Goal: Find specific page/section: Find specific page/section

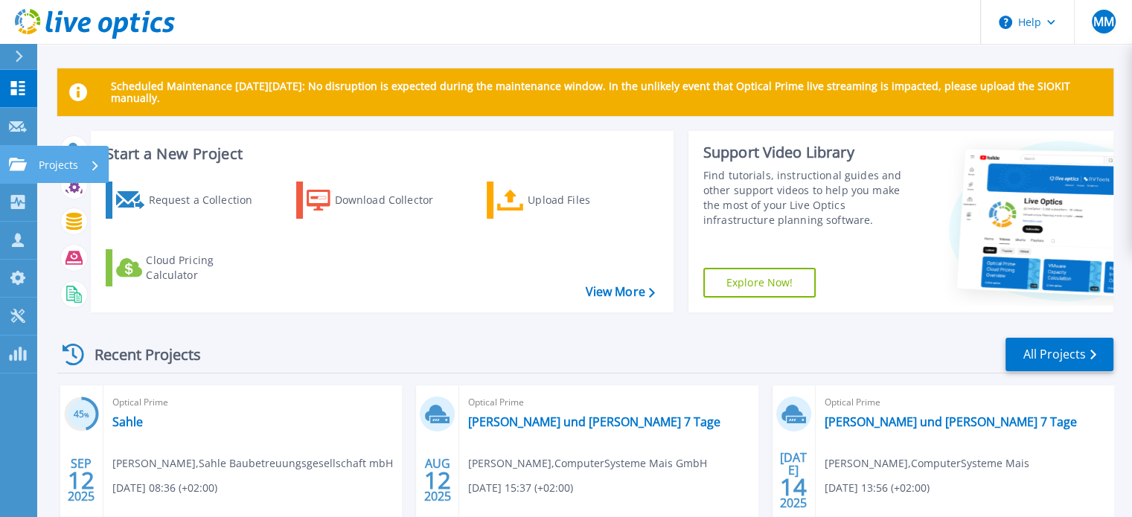
click at [23, 162] on icon at bounding box center [18, 164] width 18 height 13
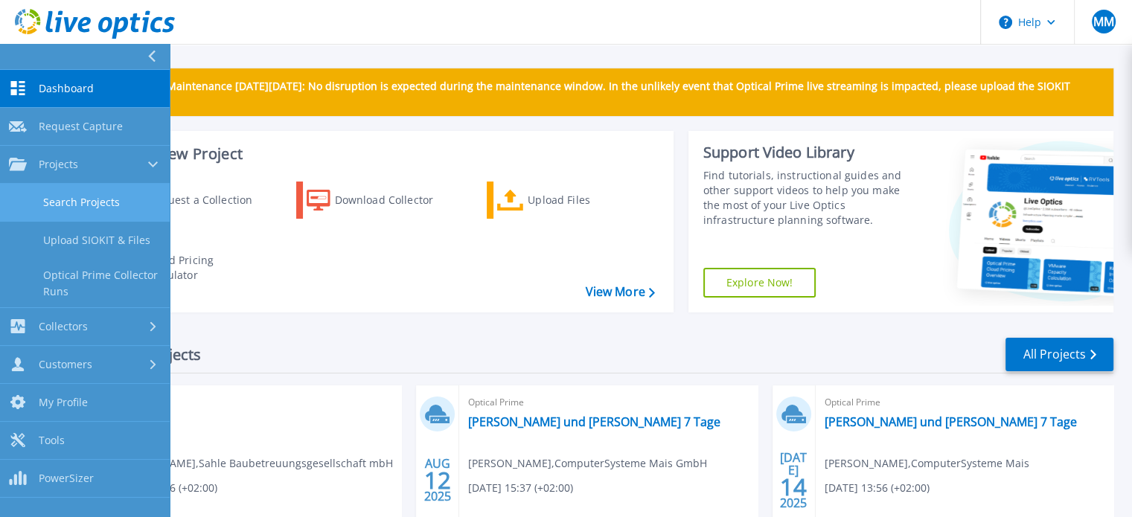
click at [34, 192] on link "Search Projects" at bounding box center [85, 203] width 170 height 38
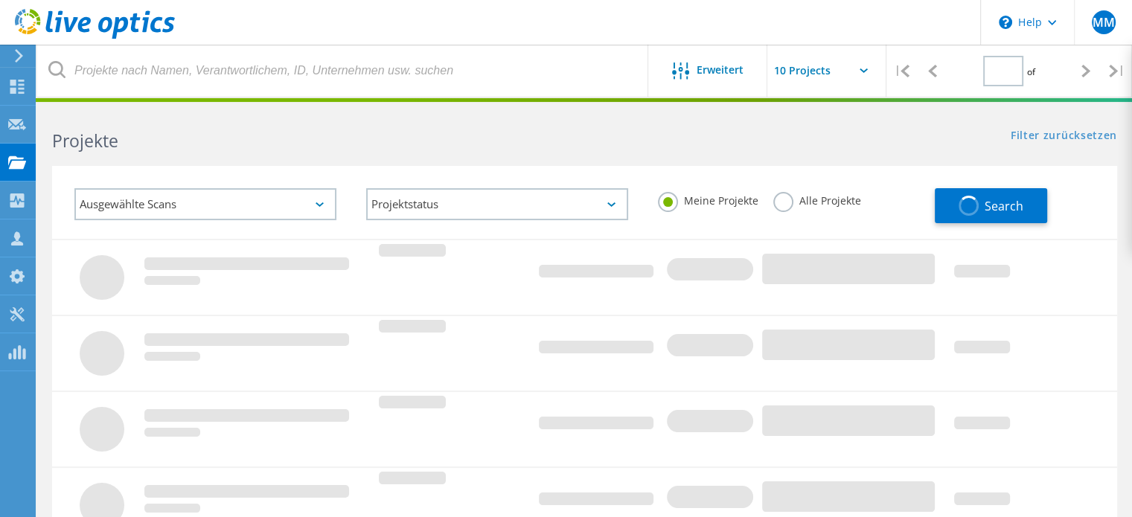
type input "1"
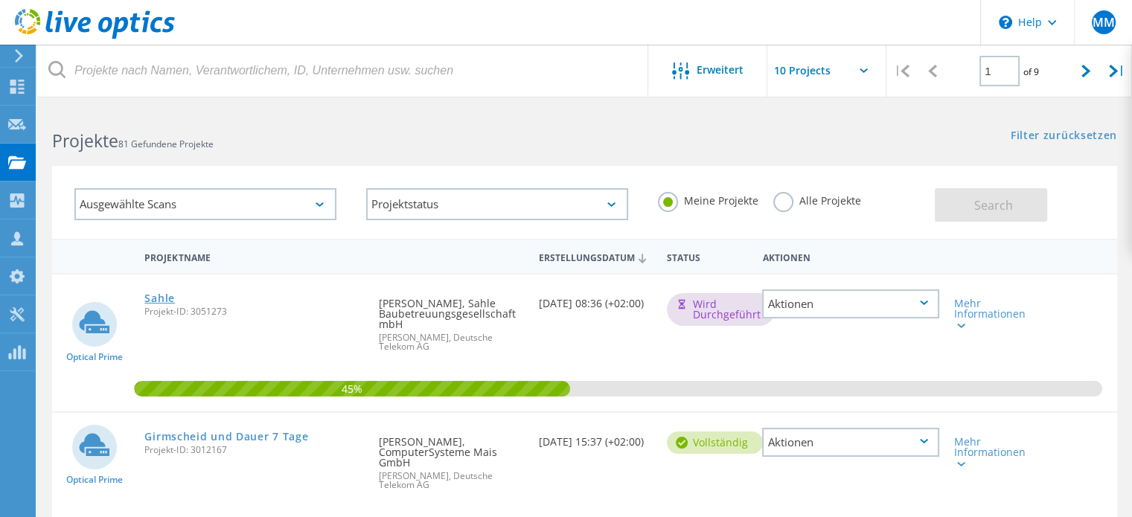
click at [162, 294] on link "Sahle" at bounding box center [159, 298] width 31 height 10
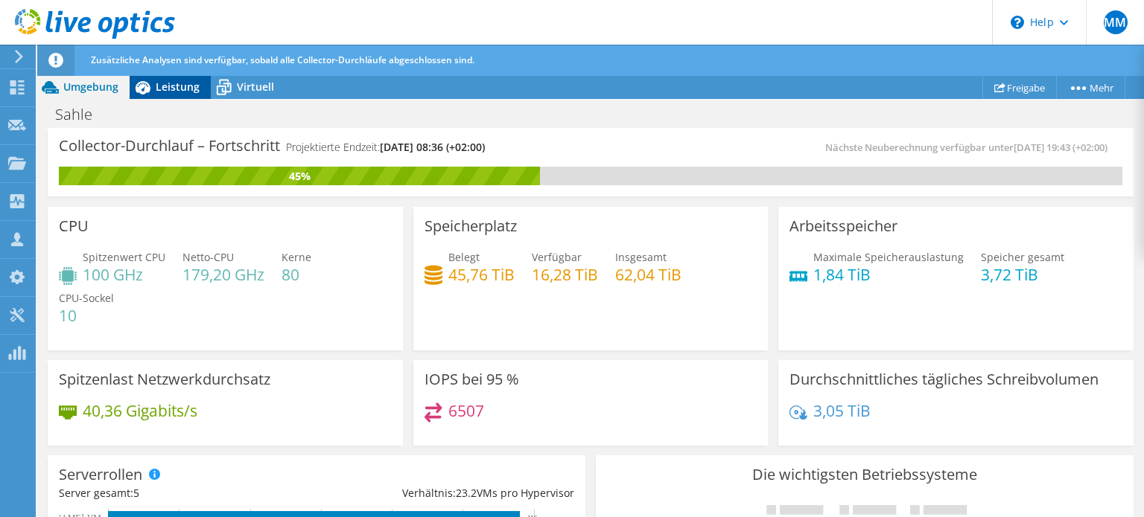
click at [168, 82] on span "Leistung" at bounding box center [178, 87] width 44 height 14
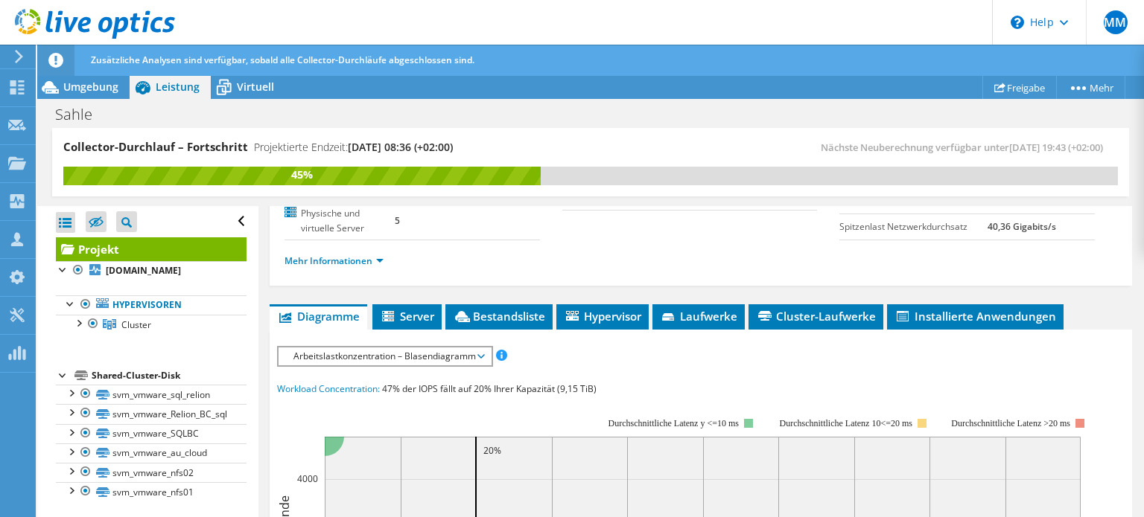
scroll to position [198, 0]
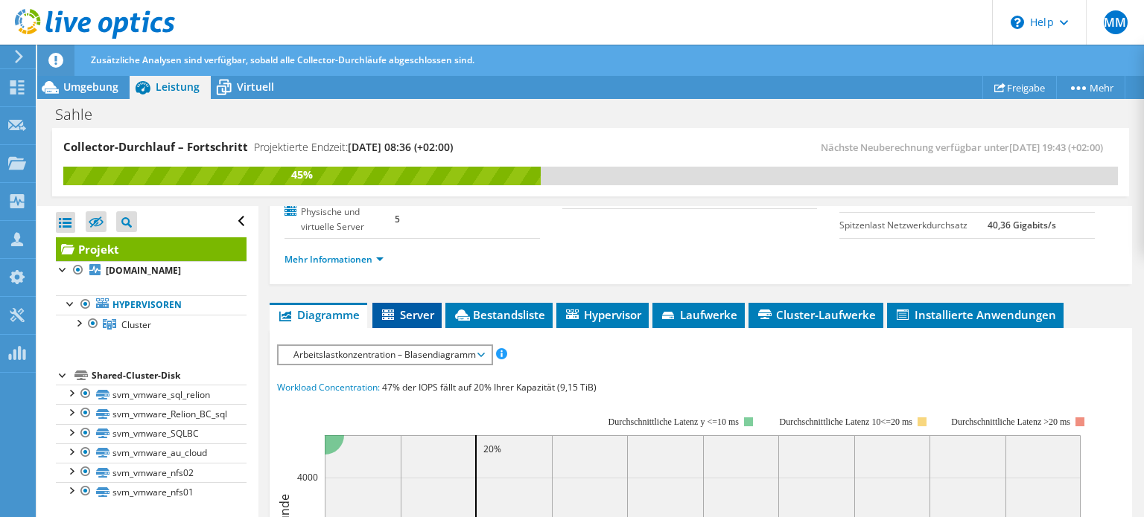
click at [424, 318] on span "Server" at bounding box center [407, 315] width 54 height 15
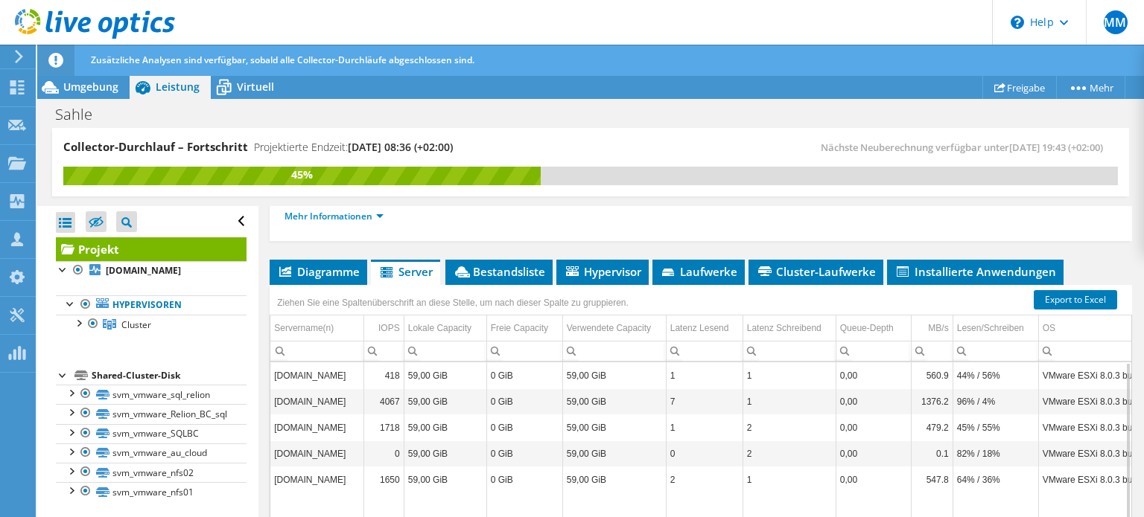
scroll to position [238, 0]
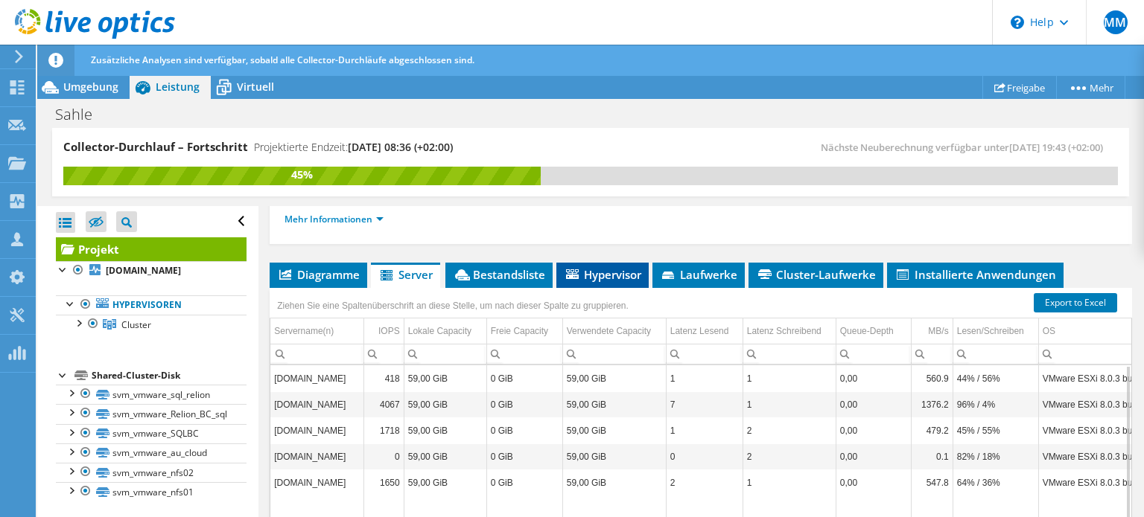
click at [573, 276] on span "Hypervisor" at bounding box center [602, 274] width 77 height 15
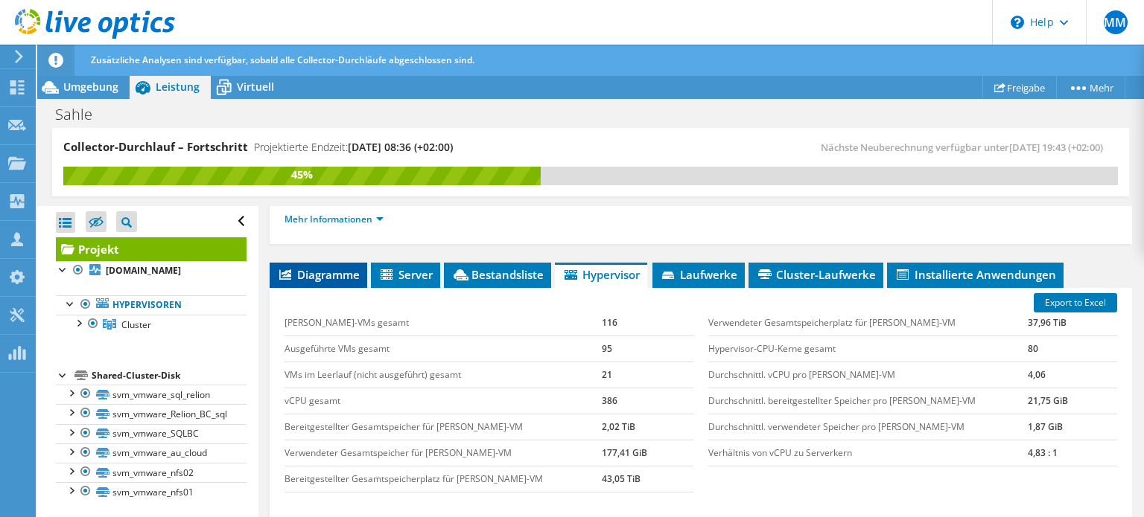
click at [342, 273] on span "Diagramme" at bounding box center [318, 274] width 83 height 15
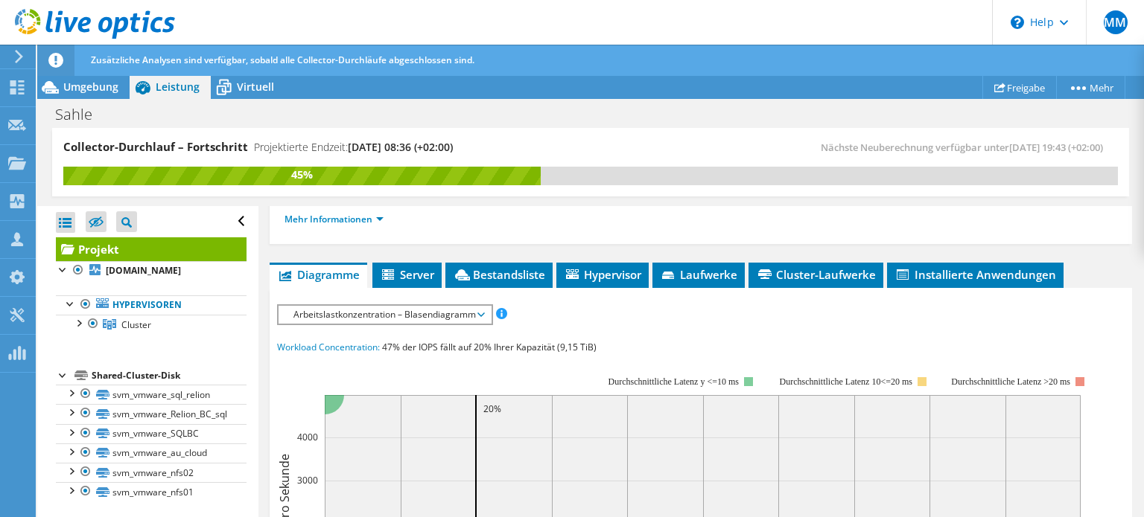
click at [422, 313] on span "Arbeitslastkonzentration – Blasendiagramm" at bounding box center [384, 315] width 197 height 18
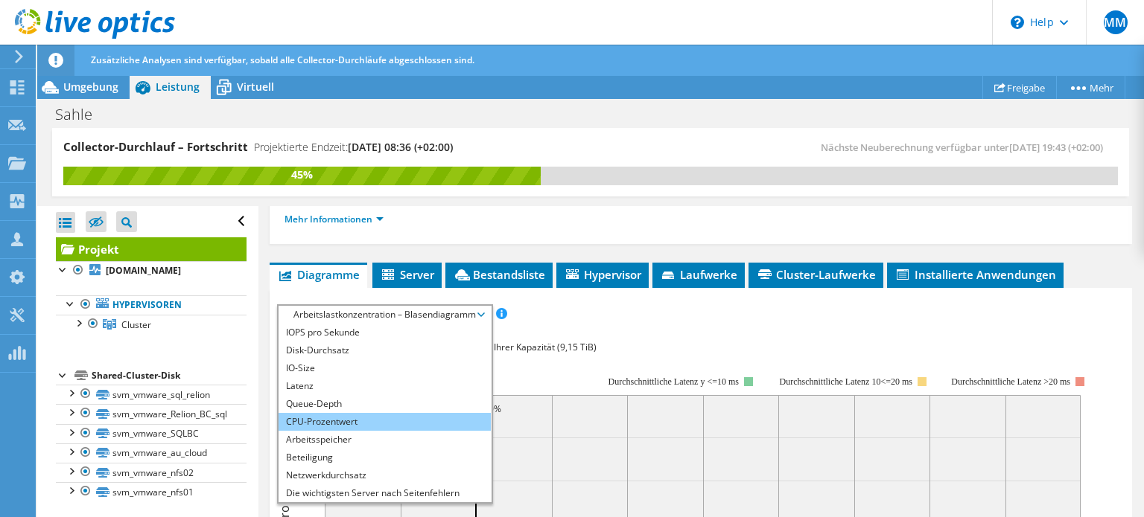
click at [408, 415] on li "CPU-Prozentwert" at bounding box center [384, 422] width 212 height 18
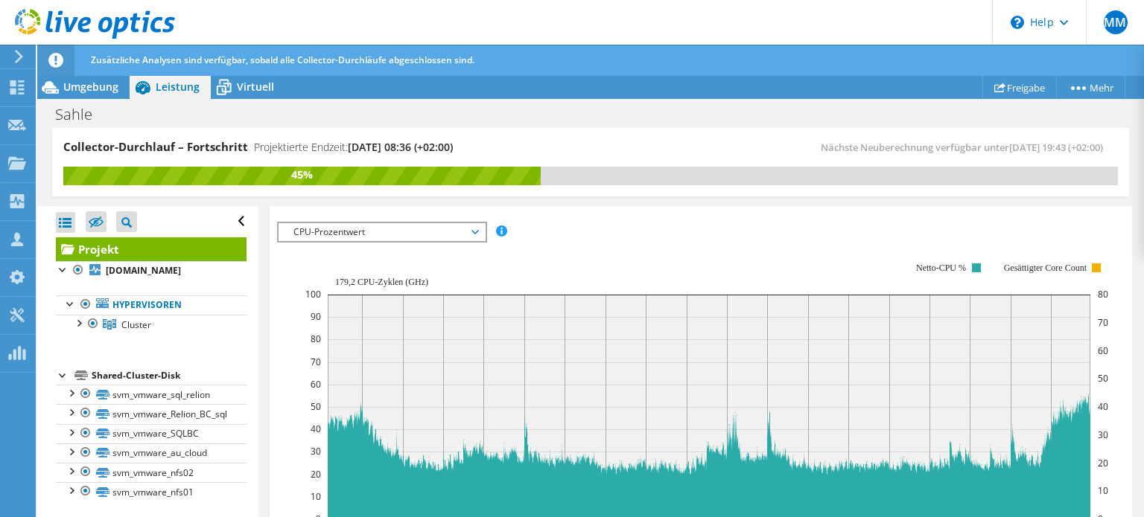
scroll to position [309, 0]
